Goal: Information Seeking & Learning: Learn about a topic

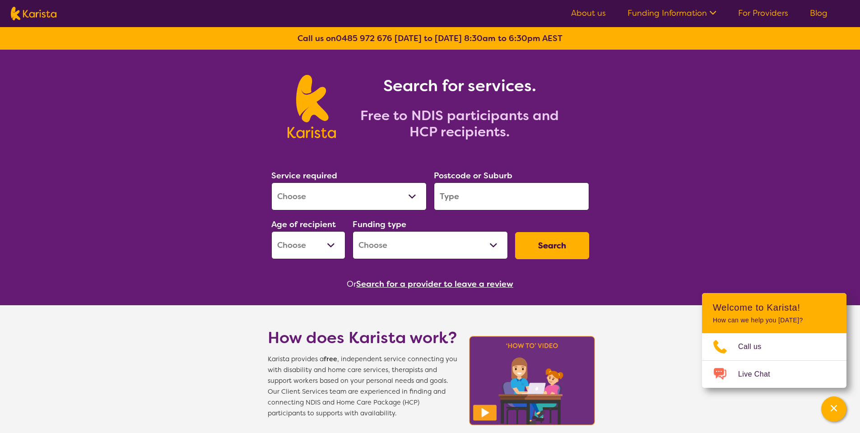
click at [725, 134] on div "Search for services. Free to NDIS participants and HCP recipients." at bounding box center [430, 97] width 860 height 94
click at [47, 17] on img at bounding box center [34, 14] width 46 height 14
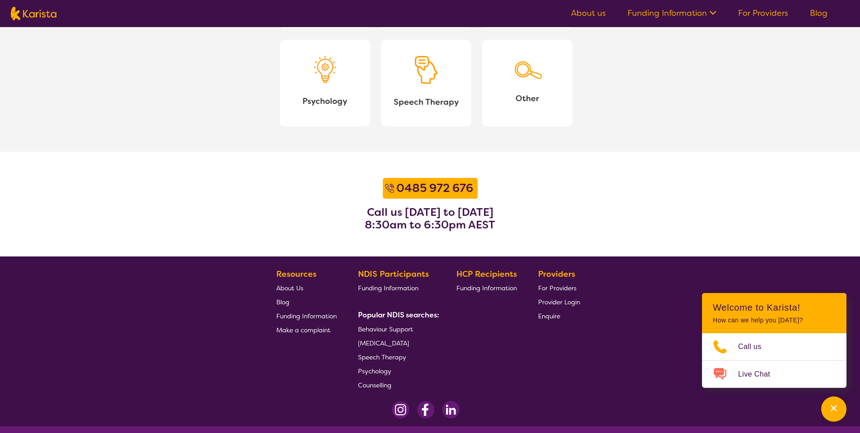
scroll to position [1099, 0]
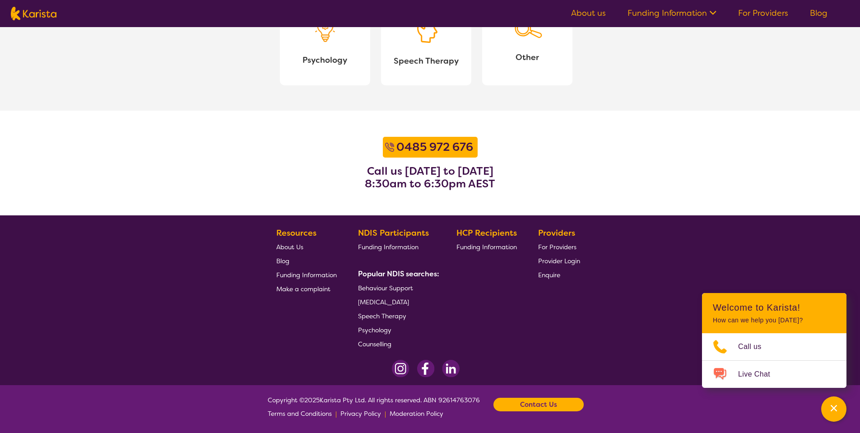
click at [385, 284] on span "Behaviour Support" at bounding box center [385, 288] width 55 height 8
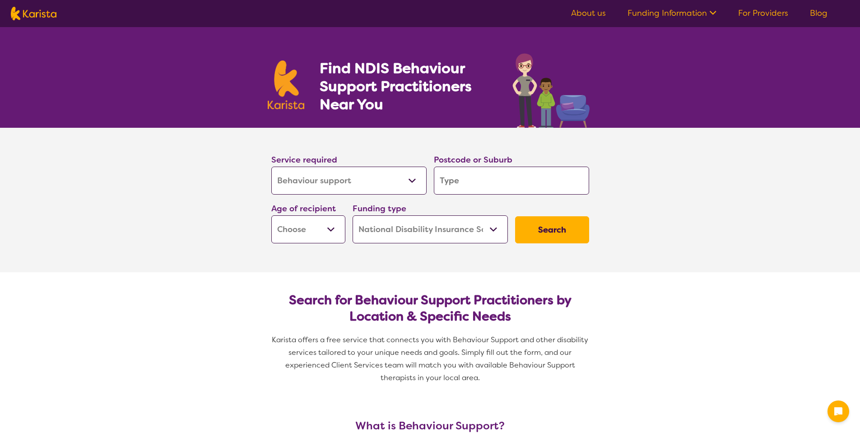
select select "Behaviour support"
select select "NDIS"
select select "Behaviour support"
select select "NDIS"
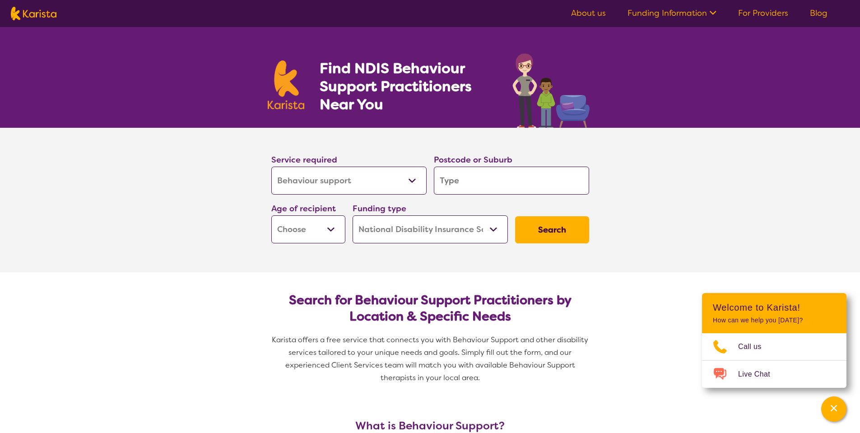
click at [14, 7] on nav "About us Funding Information NDIS - National Disability Insurance Scheme HCP - …" at bounding box center [430, 13] width 860 height 27
click at [42, 15] on img at bounding box center [34, 14] width 46 height 14
select select "Behaviour support"
select select "NDIS"
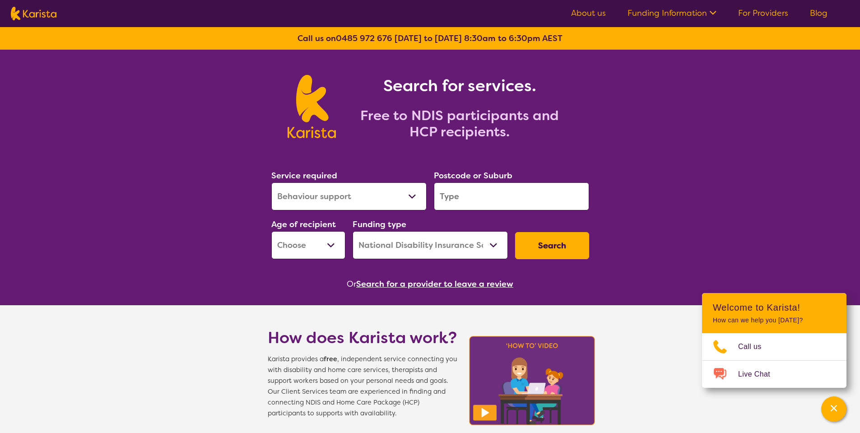
select select "Behaviour support"
select select "NDIS"
select select "Behaviour support"
select select "NDIS"
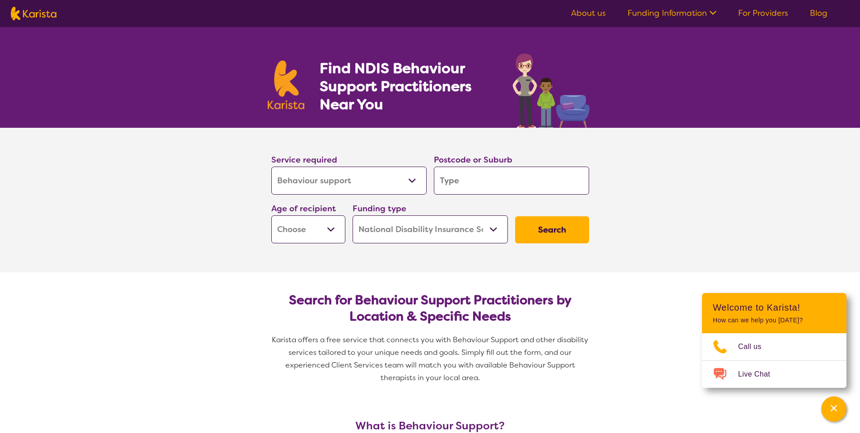
click at [248, 186] on section "Service required Allied Health Assistant Assessment ([MEDICAL_DATA] or [MEDICAL…" at bounding box center [430, 200] width 860 height 144
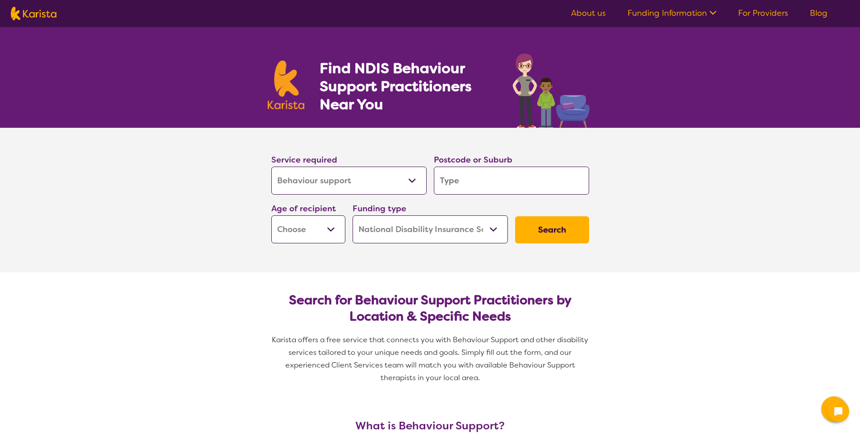
select select "Behaviour support"
select select "NDIS"
select select "Behaviour support"
select select "NDIS"
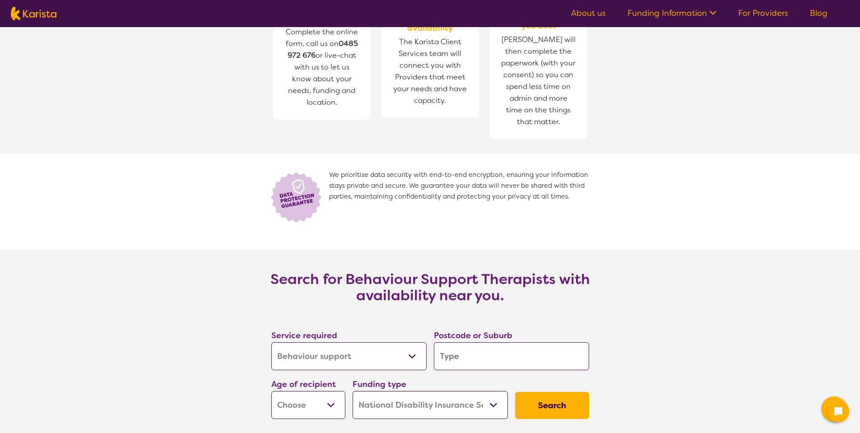
scroll to position [1099, 0]
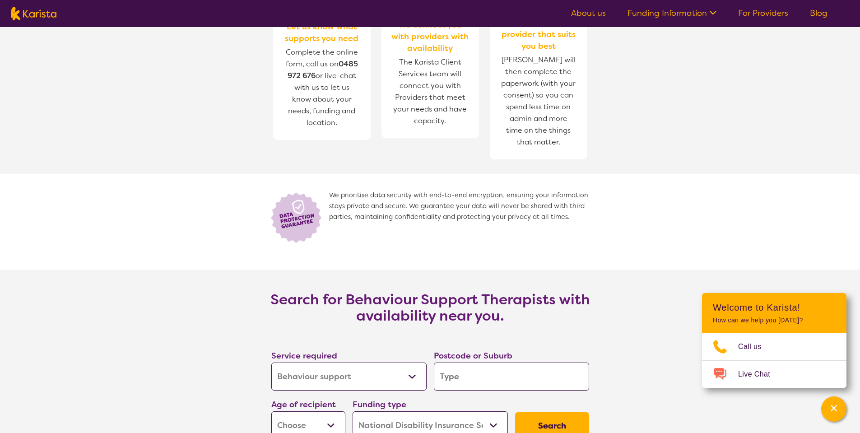
click at [215, 142] on section "How does Karista work? Karista provides a free, independent service connecting …" at bounding box center [430, 51] width 860 height 438
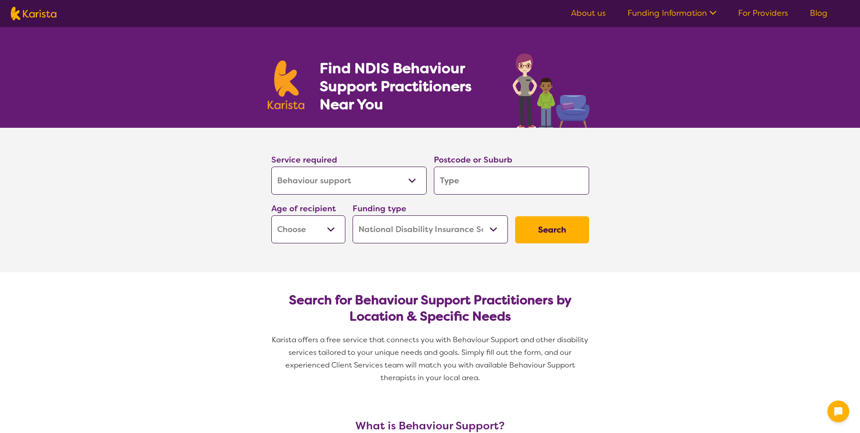
select select "Behaviour support"
select select "NDIS"
select select "Behaviour support"
select select "NDIS"
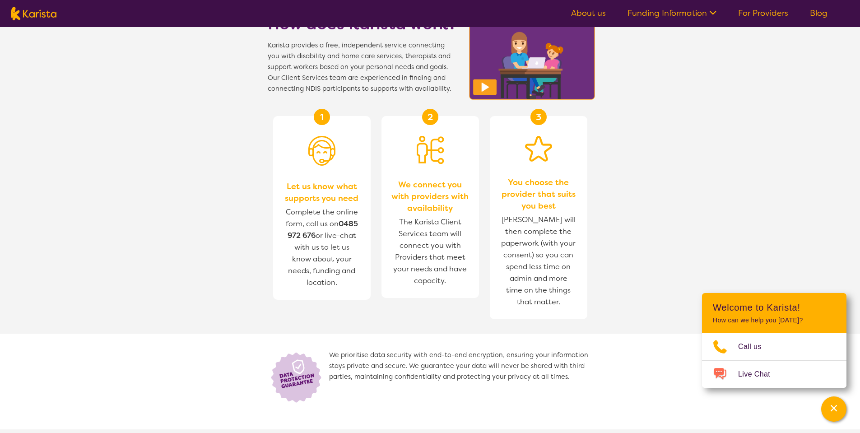
scroll to position [858, 0]
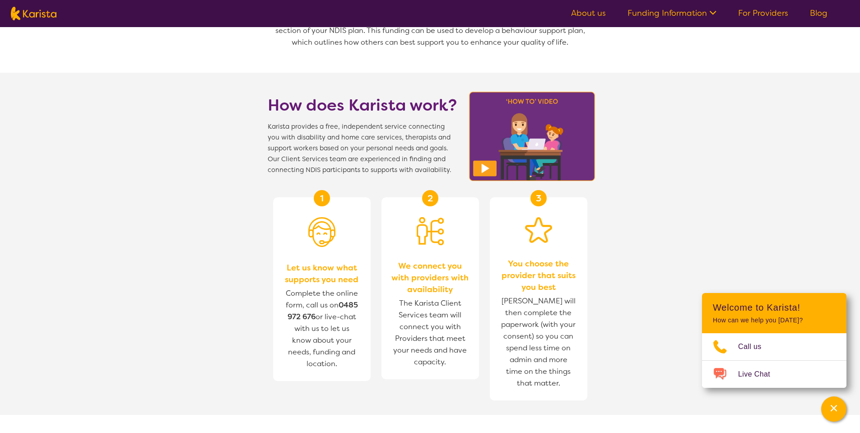
click at [592, 20] on ul "About us Funding Information NDIS - National Disability Insurance Scheme HCP - …" at bounding box center [699, 13] width 278 height 14
click at [592, 13] on link "About us" at bounding box center [588, 13] width 35 height 11
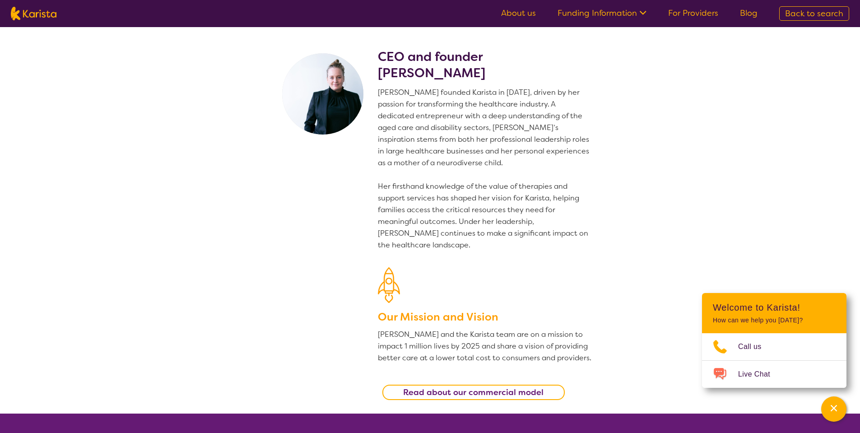
click at [41, 12] on img at bounding box center [34, 14] width 46 height 14
select select "Behaviour support"
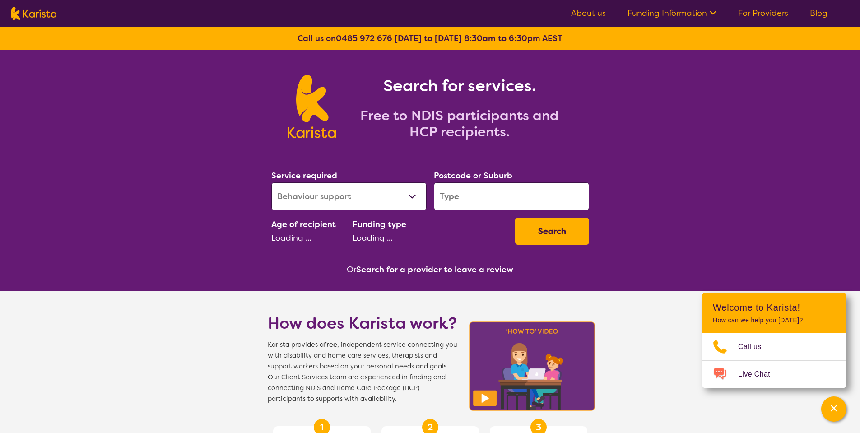
select select "NDIS"
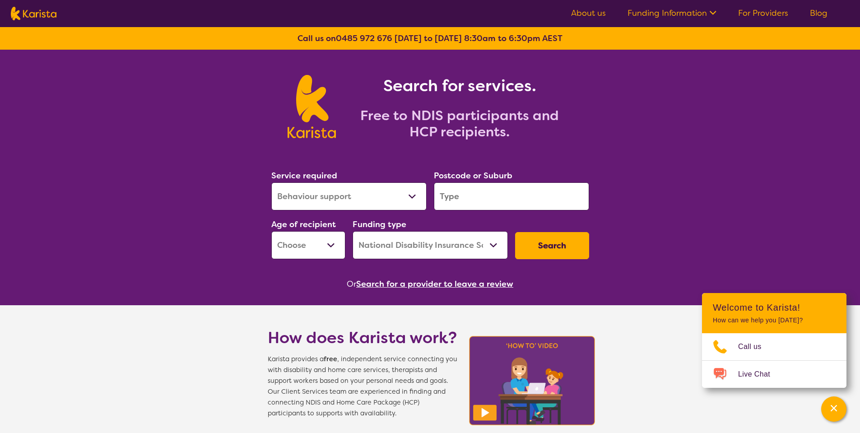
click at [587, 8] on ul "About us Funding Information NDIS - National Disability Insurance Scheme HCP - …" at bounding box center [699, 13] width 278 height 14
click at [663, 15] on link "Funding Information" at bounding box center [672, 13] width 89 height 11
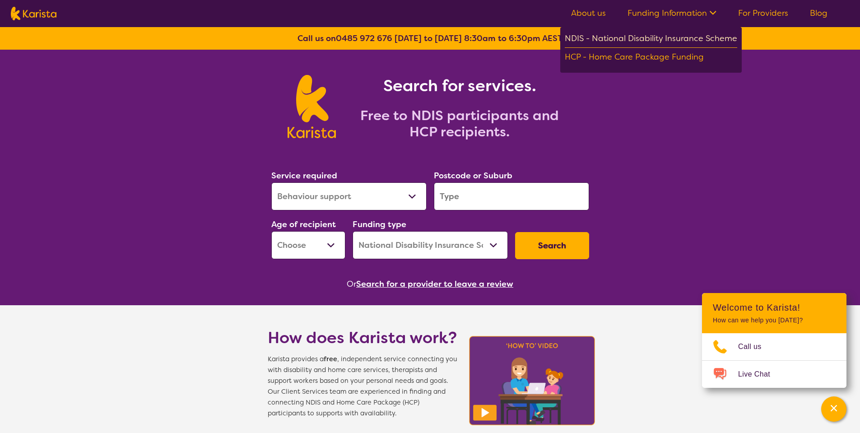
click at [643, 40] on div "NDIS - National Disability Insurance Scheme" at bounding box center [651, 40] width 172 height 16
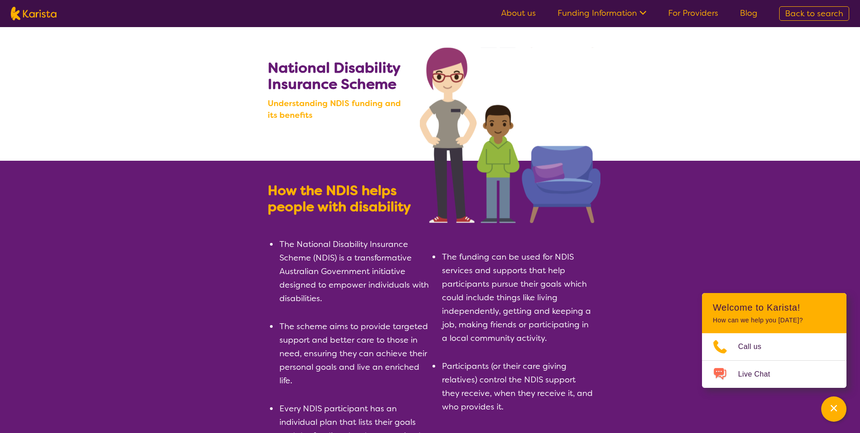
click at [48, 15] on img at bounding box center [34, 14] width 46 height 14
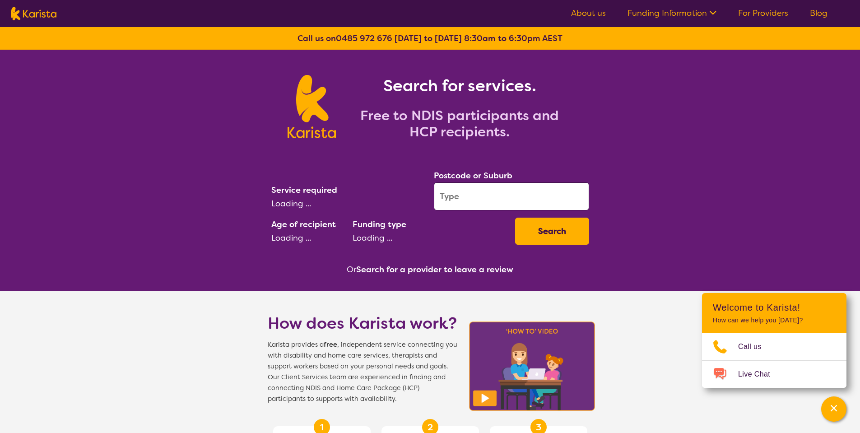
select select "Behaviour support"
select select "NDIS"
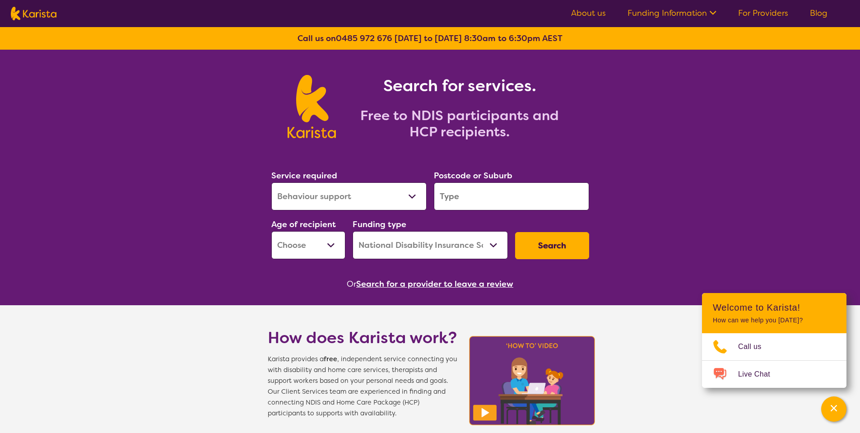
click at [723, 138] on div "Search for services. Free to NDIS participants and HCP recipients." at bounding box center [430, 97] width 860 height 94
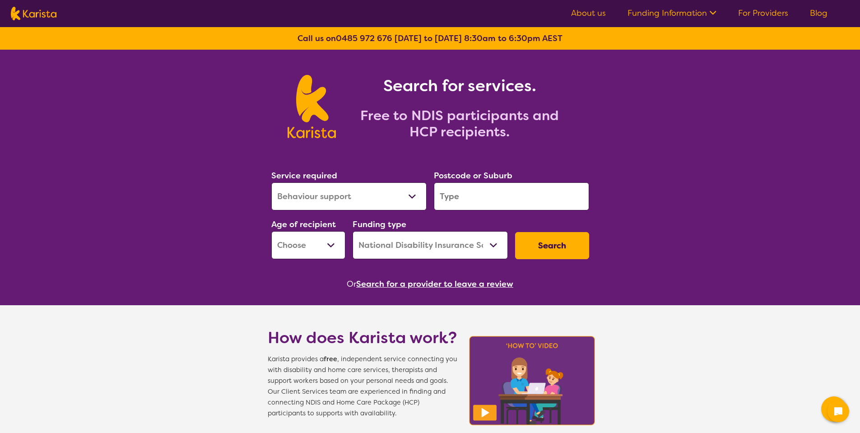
select select "Behaviour support"
select select "NDIS"
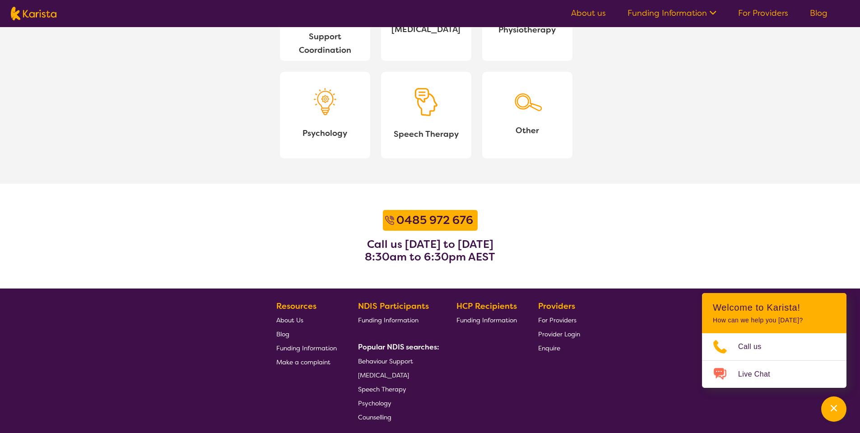
scroll to position [1099, 0]
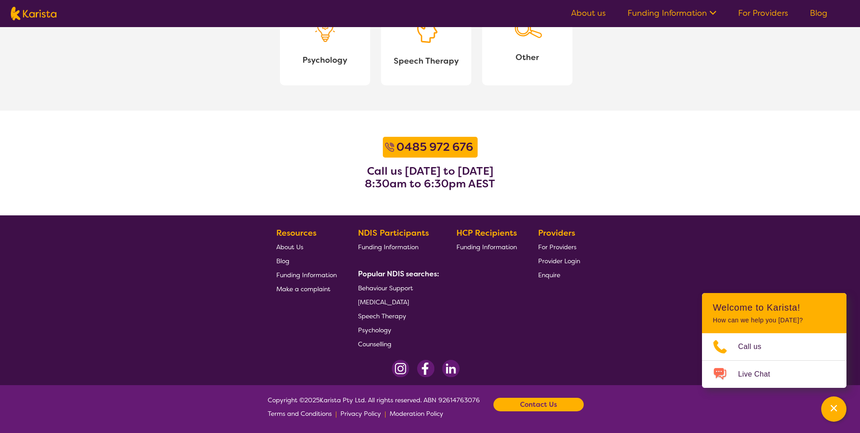
click at [602, 297] on section "Resources About Us Blog Funding Information Make a complaint NDIS Participants …" at bounding box center [430, 285] width 347 height 132
click at [383, 284] on span "Behaviour Support" at bounding box center [385, 288] width 55 height 8
drag, startPoint x: 349, startPoint y: 387, endPoint x: 395, endPoint y: 387, distance: 46.1
click at [395, 393] on span "Copyright © 2025 Karista Pty Ltd. All rights reserved. ABN 92614763076 Terms an…" at bounding box center [374, 406] width 212 height 27
copy span "Karista Pty Ltd."
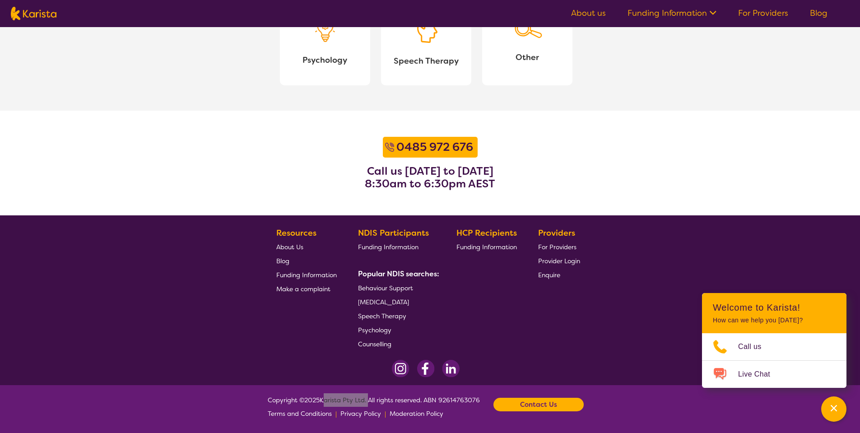
click at [368, 402] on span "Copyright © 2025 Karista Pty Ltd. All rights reserved. ABN 92614763076 Terms an…" at bounding box center [374, 406] width 212 height 27
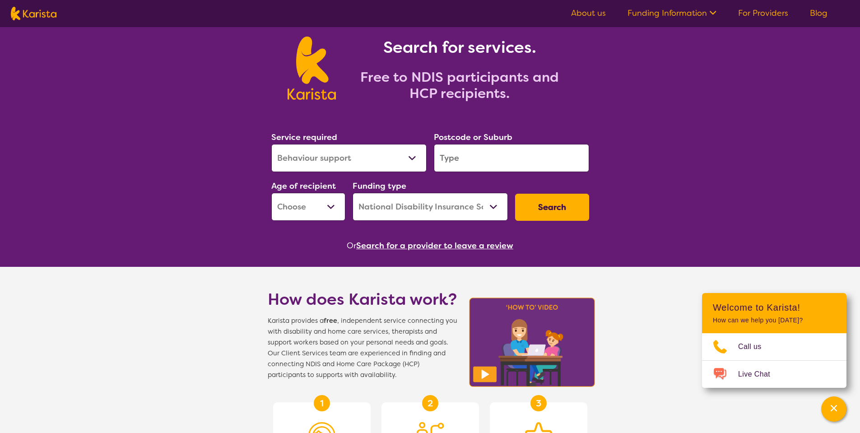
scroll to position [0, 0]
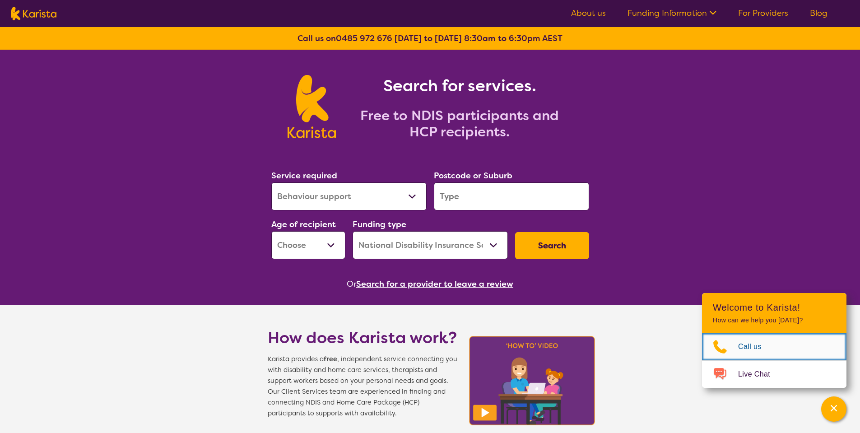
click at [778, 349] on link "Call us" at bounding box center [774, 346] width 144 height 27
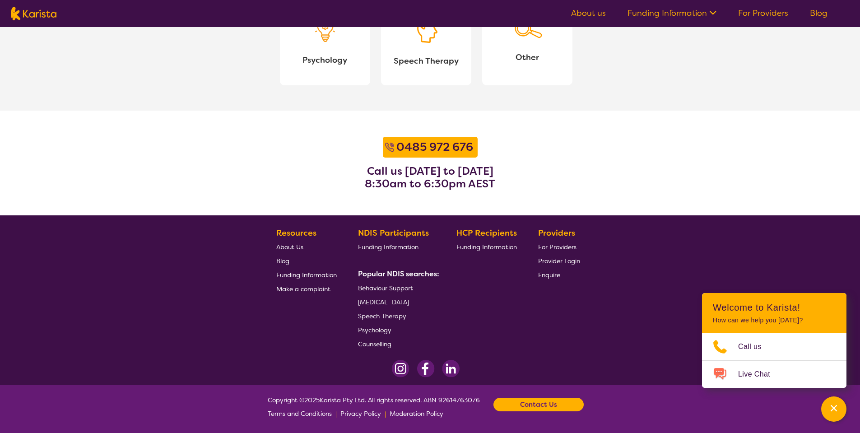
scroll to position [1099, 0]
click at [810, 13] on link "Blog" at bounding box center [819, 13] width 18 height 11
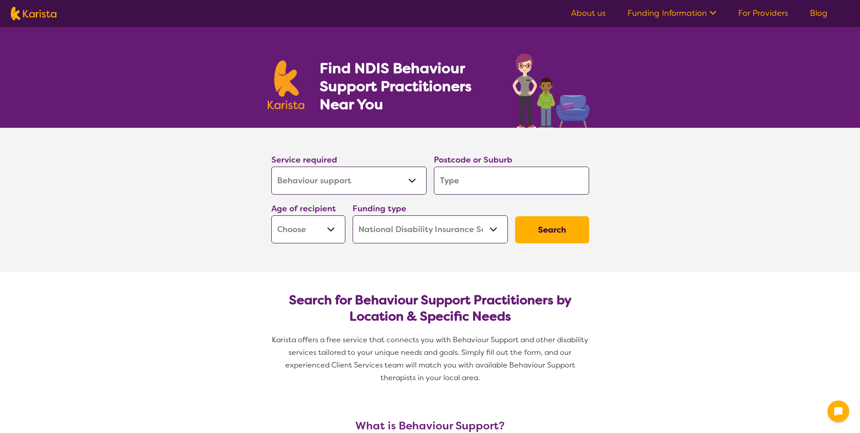
select select "Behaviour support"
select select "NDIS"
select select "Behaviour support"
select select "NDIS"
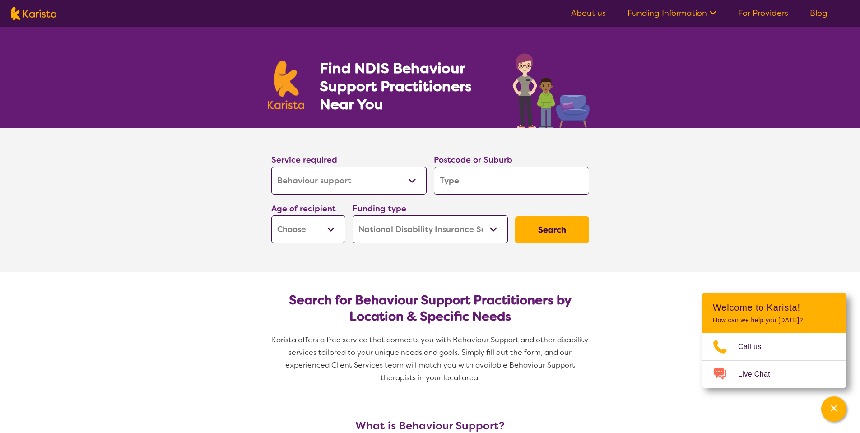
click at [715, 228] on section "Service required Allied Health Assistant Assessment ([MEDICAL_DATA] or [MEDICAL…" at bounding box center [430, 200] width 860 height 144
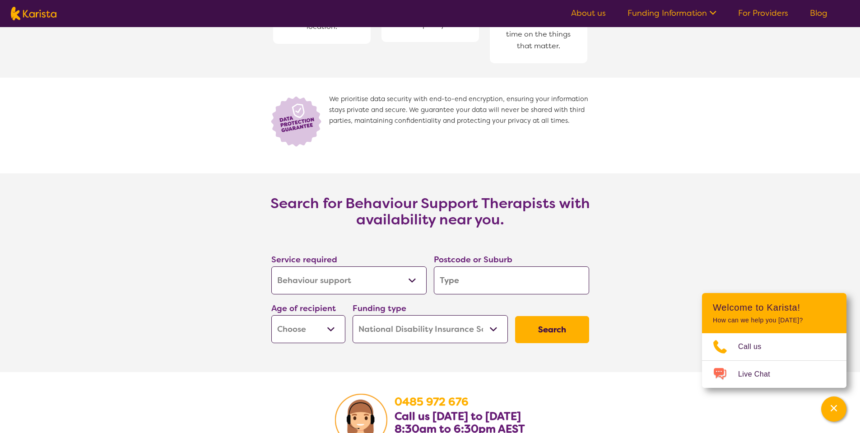
scroll to position [1355, 0]
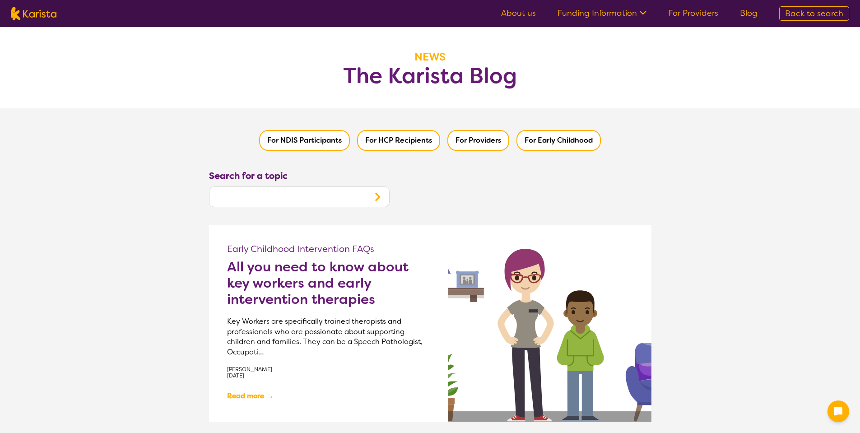
click at [310, 288] on h2 "All you need to know about key workers and early intervention therapies" at bounding box center [328, 283] width 203 height 49
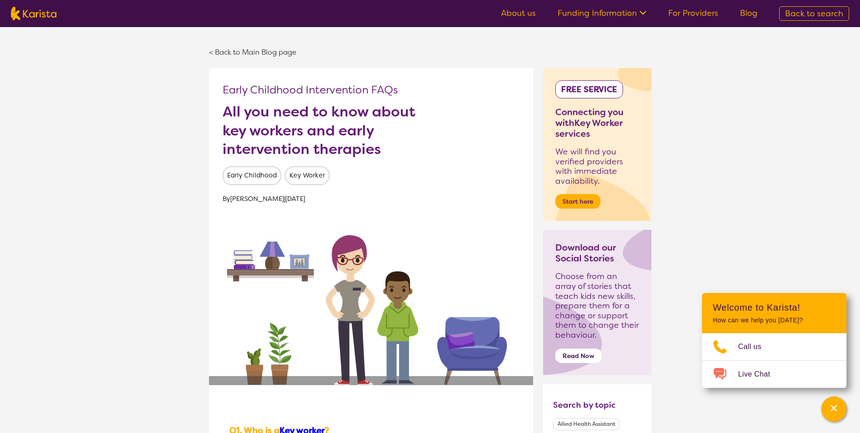
click at [45, 23] on nav "About us Funding Information NDIS - National Disability Insurance Scheme HCP - …" at bounding box center [430, 13] width 860 height 27
click at [45, 19] on img at bounding box center [34, 14] width 46 height 14
select select "Behaviour support"
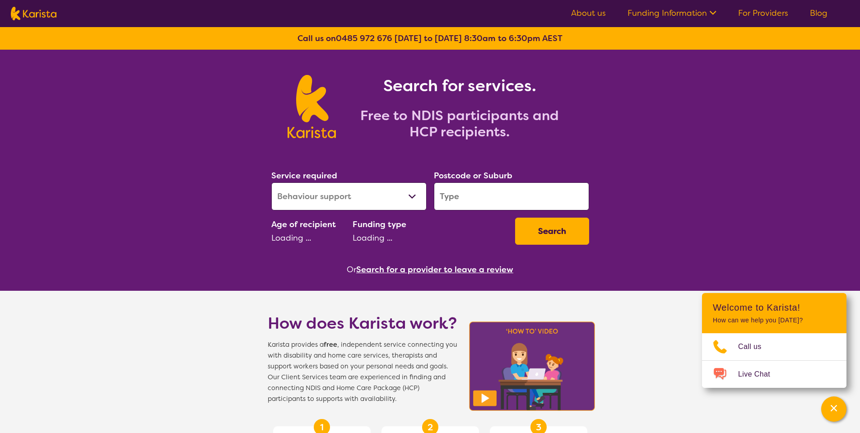
select select "NDIS"
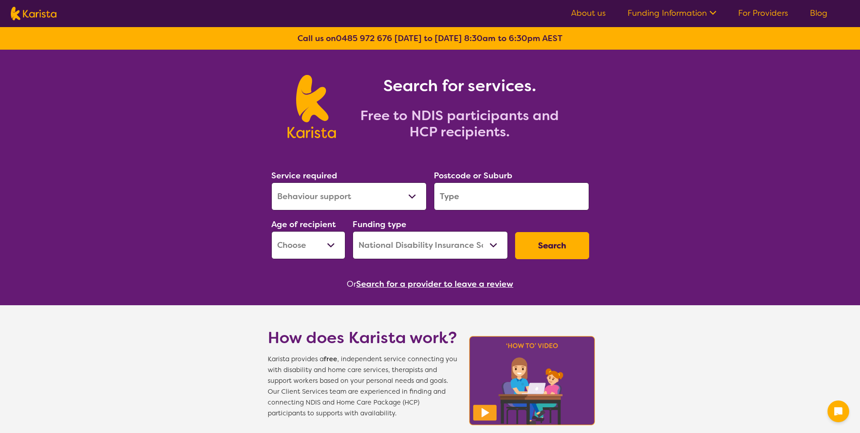
select select "Behaviour support"
select select "NDIS"
click at [482, 199] on input "search" at bounding box center [511, 196] width 155 height 28
click at [342, 199] on select "Allied Health Assistant Assessment (ADHD or Autism) Behaviour support Counselli…" at bounding box center [348, 196] width 155 height 28
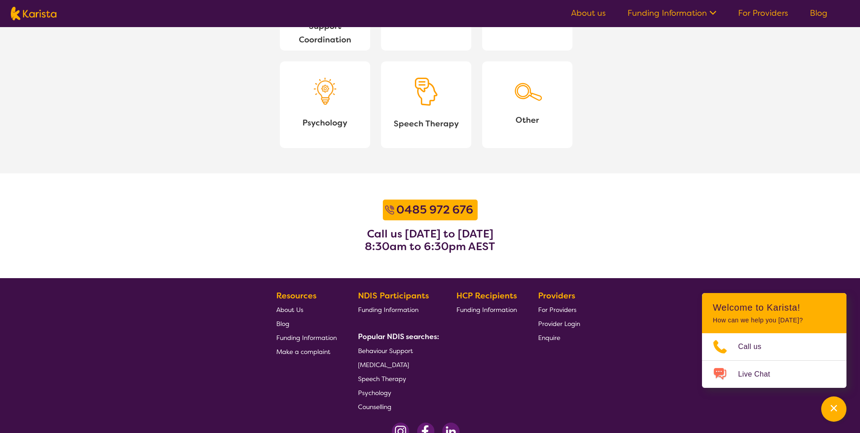
scroll to position [1099, 0]
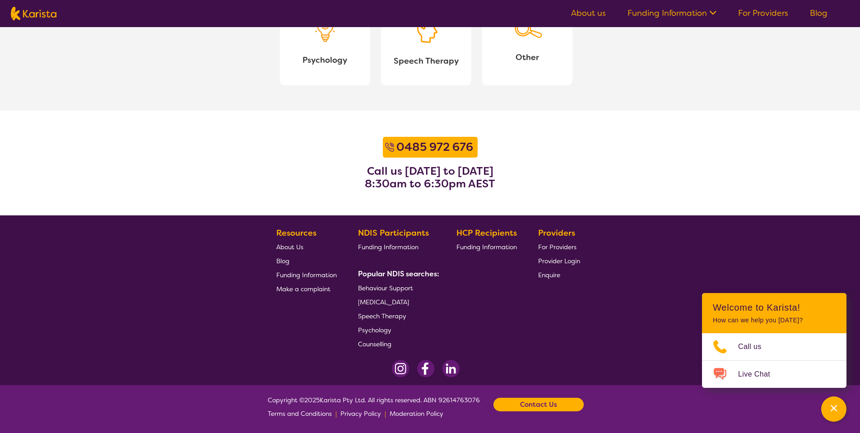
click at [547, 398] on b "Contact Us" at bounding box center [538, 405] width 37 height 14
click at [725, 140] on section "0485 972 676 Call us Monday to Friday 8:30am to 6:30pm AEST" at bounding box center [430, 163] width 860 height 105
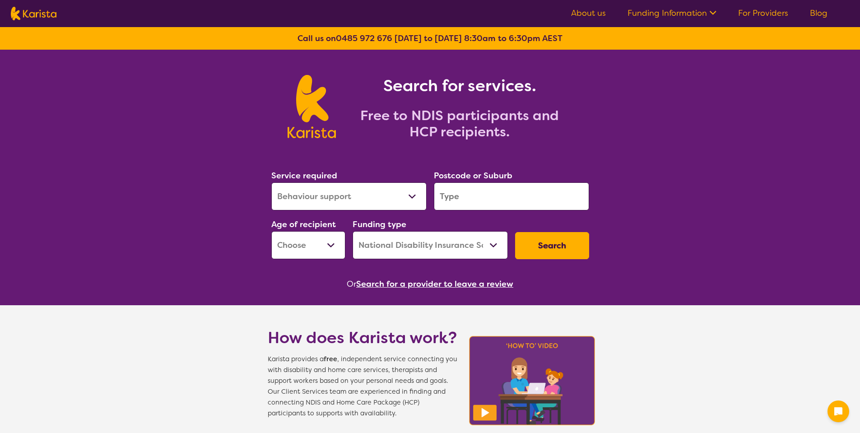
select select "Behaviour support"
select select "NDIS"
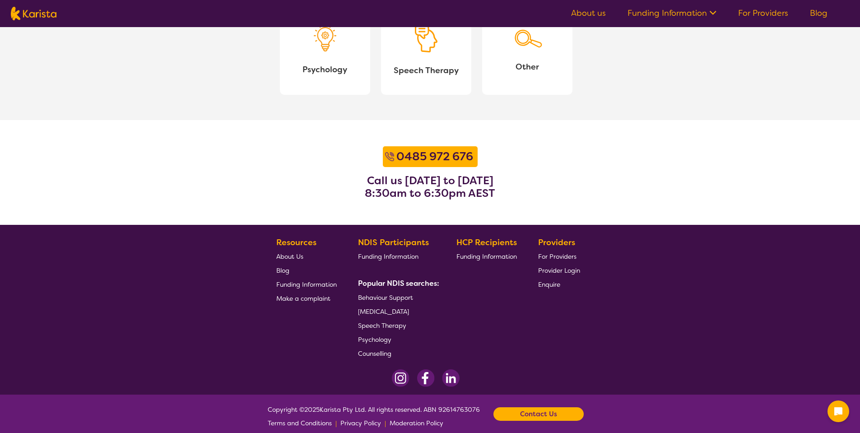
scroll to position [1099, 0]
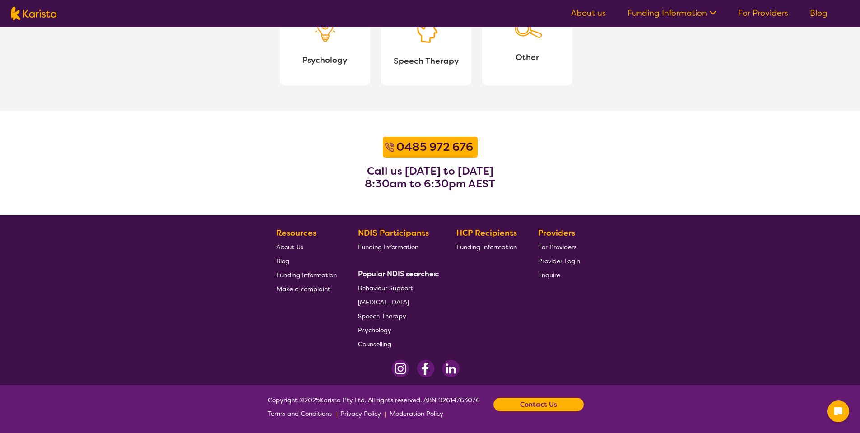
click at [685, 181] on section "0485 972 676 Call us Monday to Friday 8:30am to 6:30pm AEST" at bounding box center [430, 163] width 860 height 105
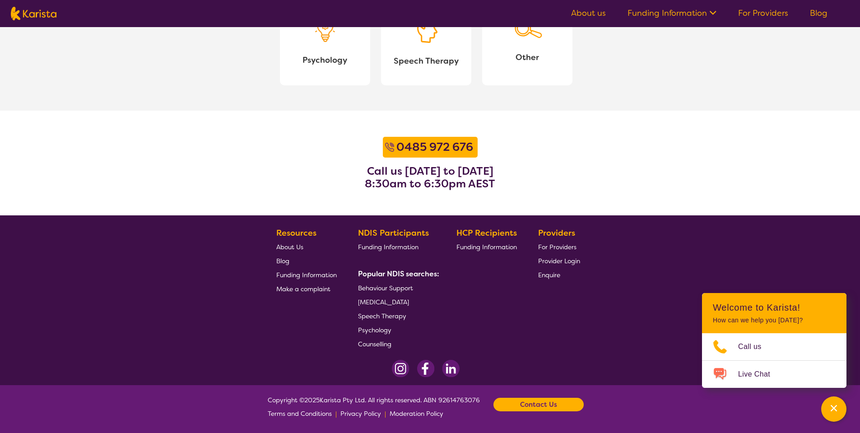
click at [679, 138] on section "0485 972 676 Call us Monday to Friday 8:30am to 6:30pm AEST" at bounding box center [430, 163] width 860 height 105
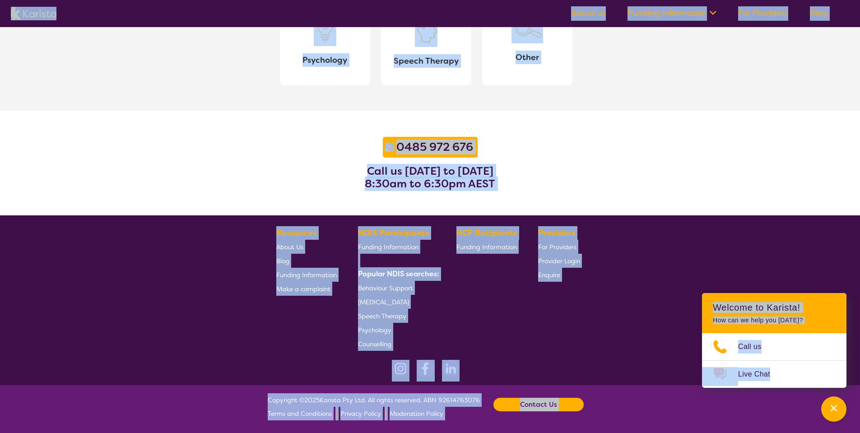
copy body "About us Funding Information NDIS - National Disability Insurance Scheme HCP - …"
click at [680, 155] on section "0485 972 676 Call us Monday to Friday 8:30am to 6:30pm AEST" at bounding box center [430, 163] width 860 height 105
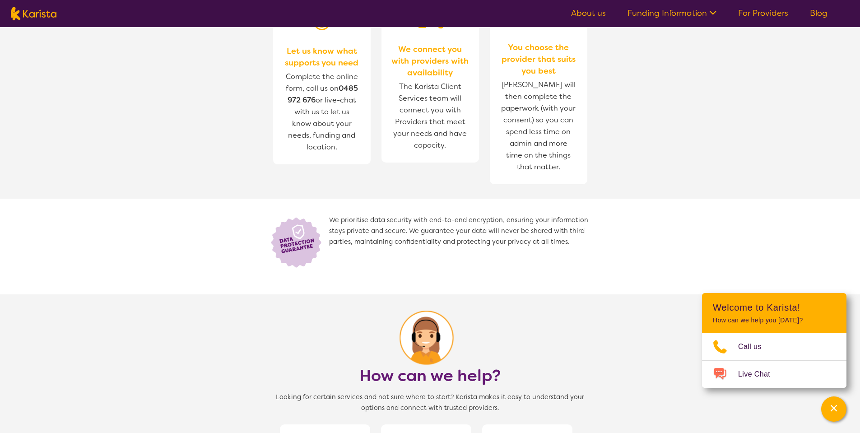
scroll to position [340, 0]
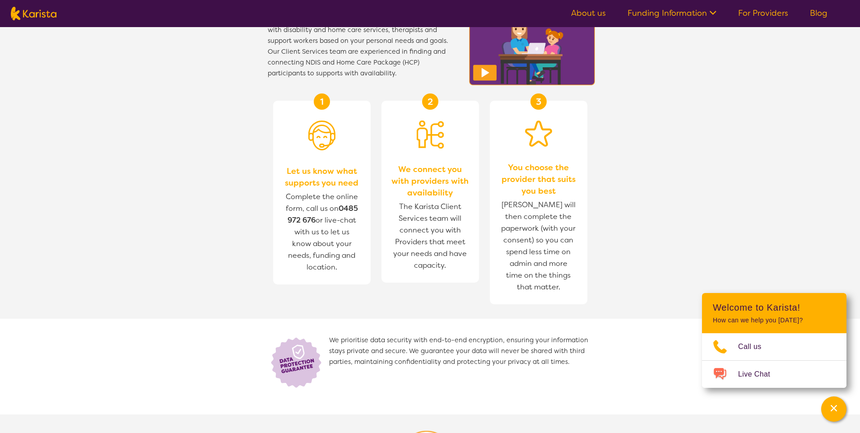
click at [690, 17] on link "Funding Information" at bounding box center [672, 13] width 89 height 11
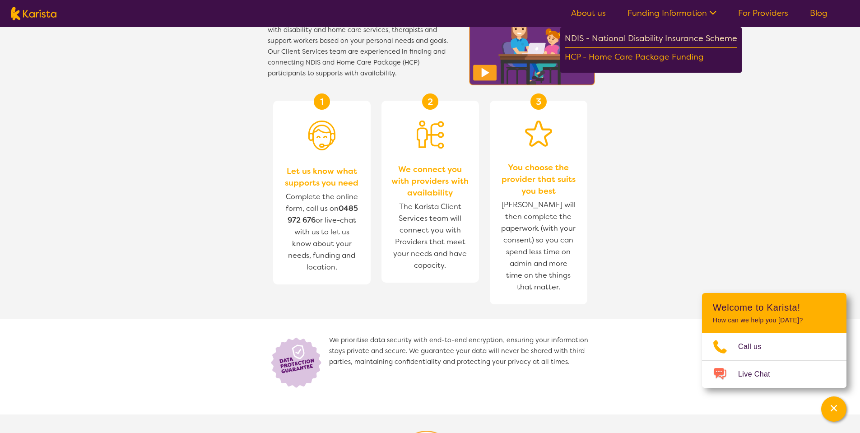
click at [666, 43] on div "NDIS - National Disability Insurance Scheme" at bounding box center [651, 40] width 172 height 16
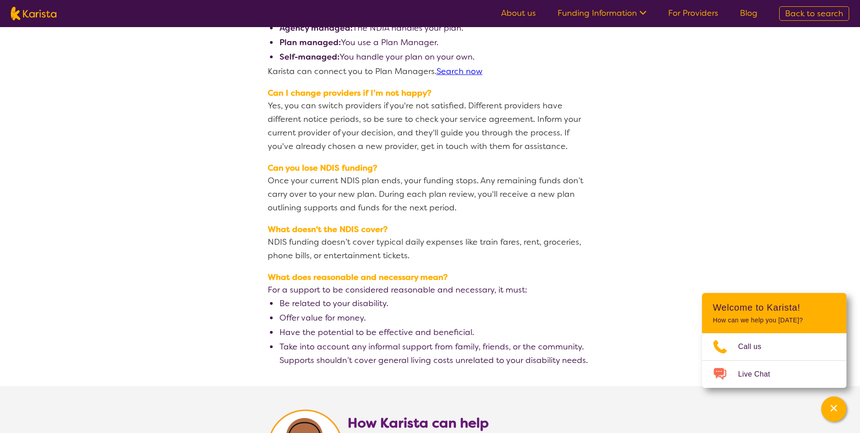
scroll to position [1463, 0]
